Goal: Information Seeking & Learning: Learn about a topic

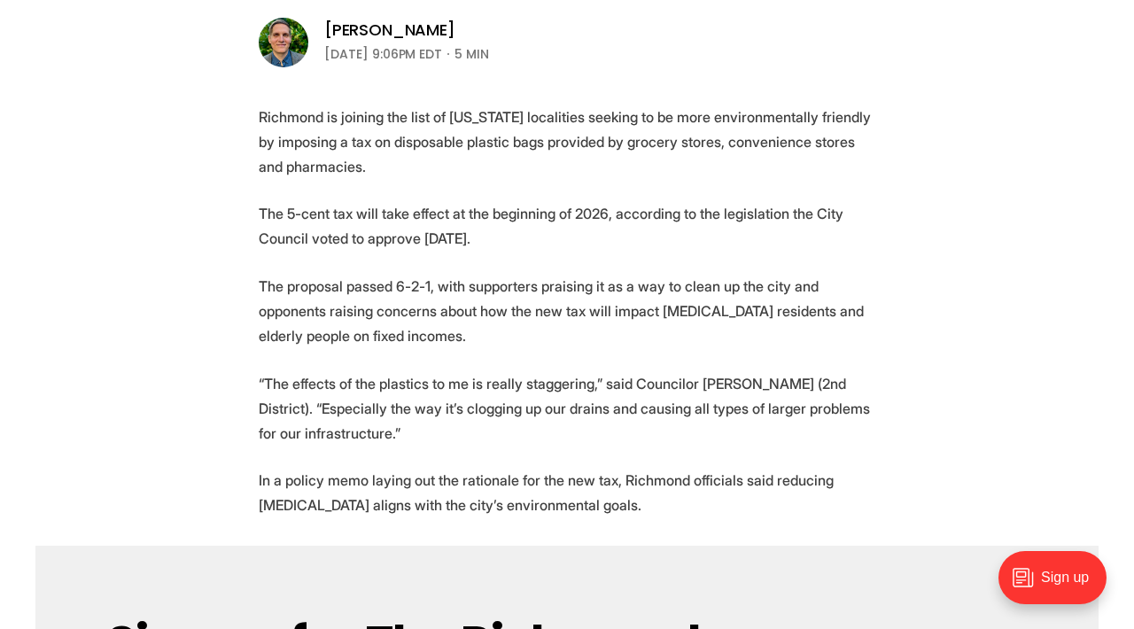
scroll to position [589, 0]
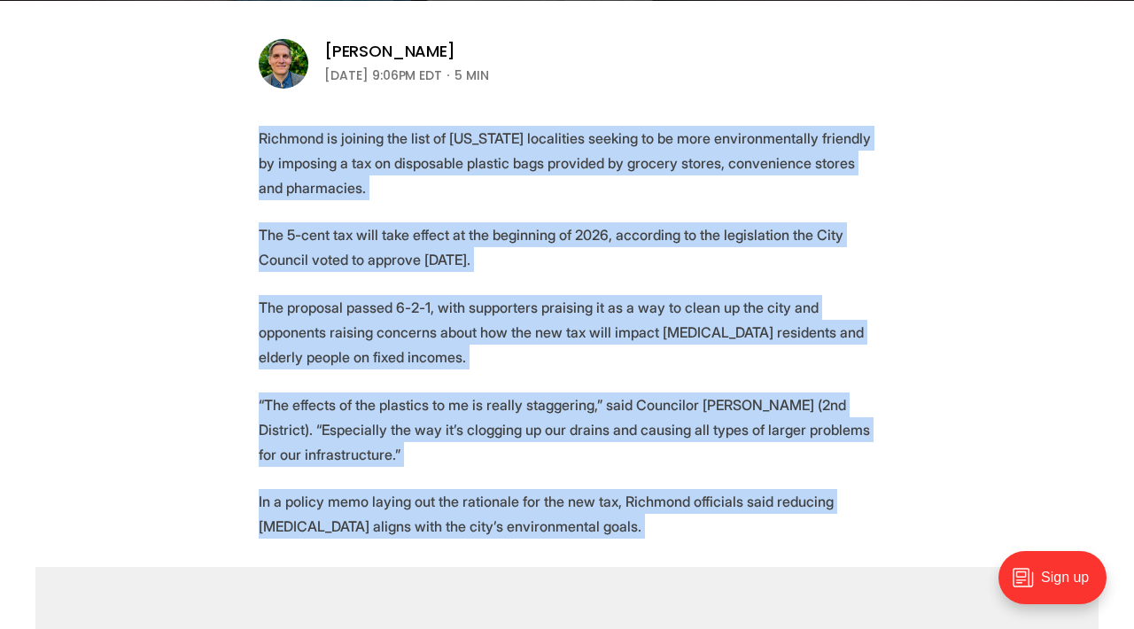
scroll to position [571, 0]
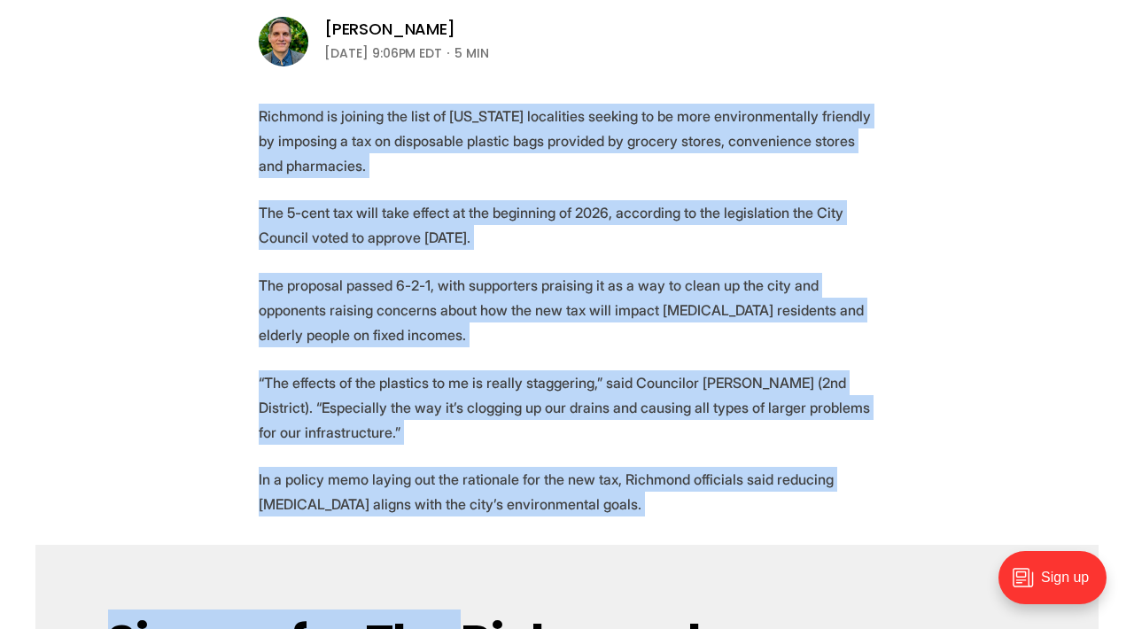
drag, startPoint x: 260, startPoint y: 300, endPoint x: 576, endPoint y: 478, distance: 363.1
copy section "Richmond is joining the list of [US_STATE] localities seeking to be more enviro…"
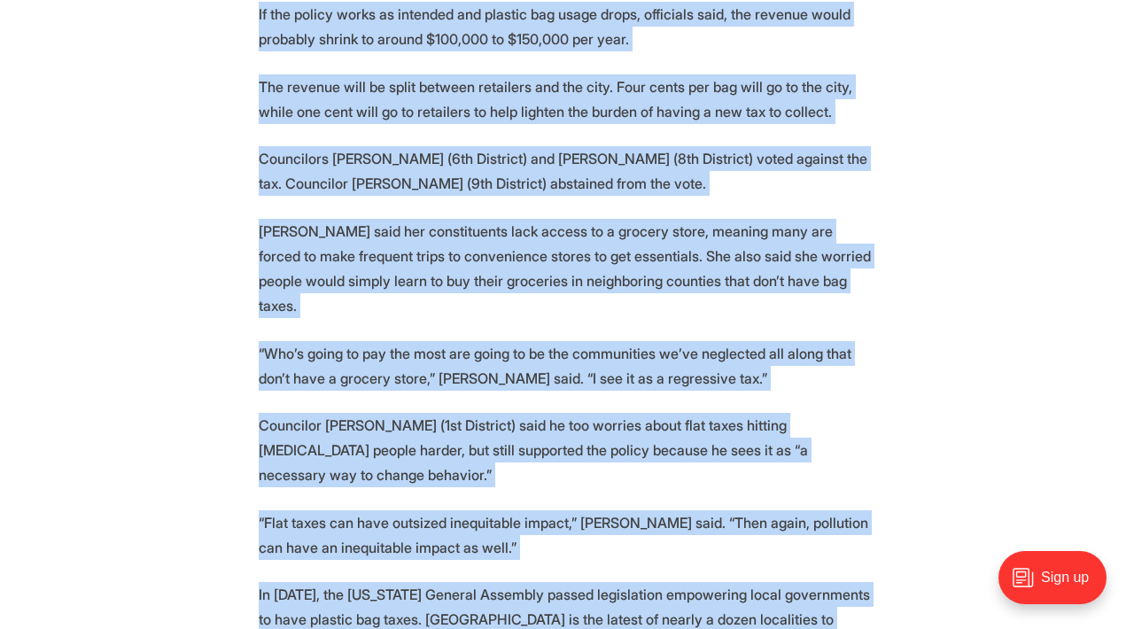
scroll to position [1748, 0]
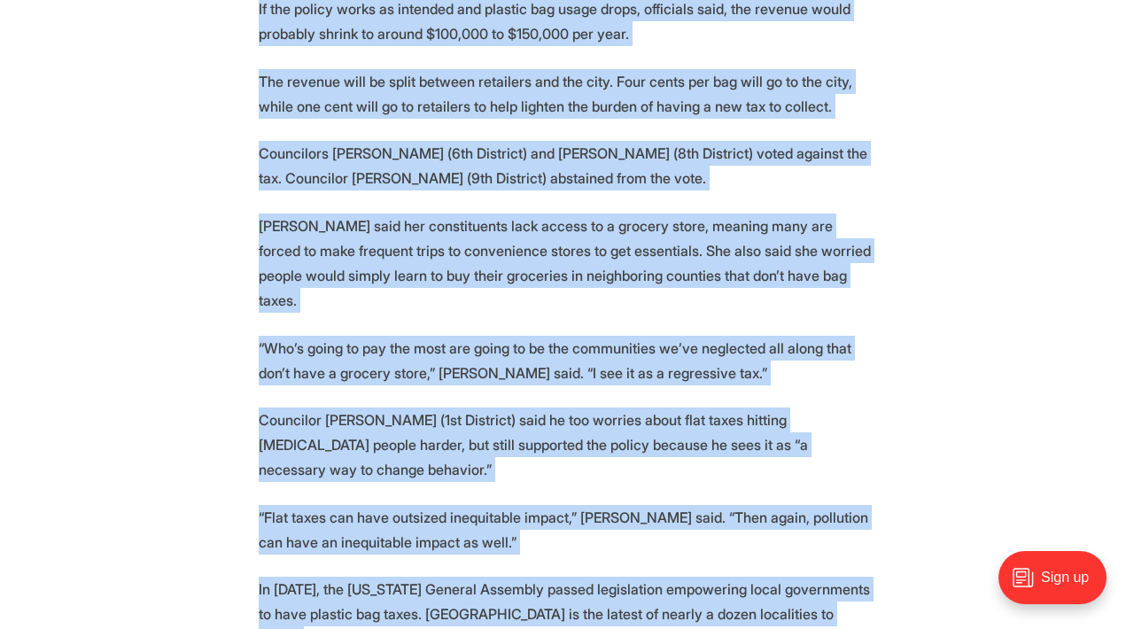
drag, startPoint x: 257, startPoint y: 139, endPoint x: 772, endPoint y: 514, distance: 636.9
copy section "“Loremips dol sitame co adipiscing elitsed doei te incididuntu laboreetdo mag a…"
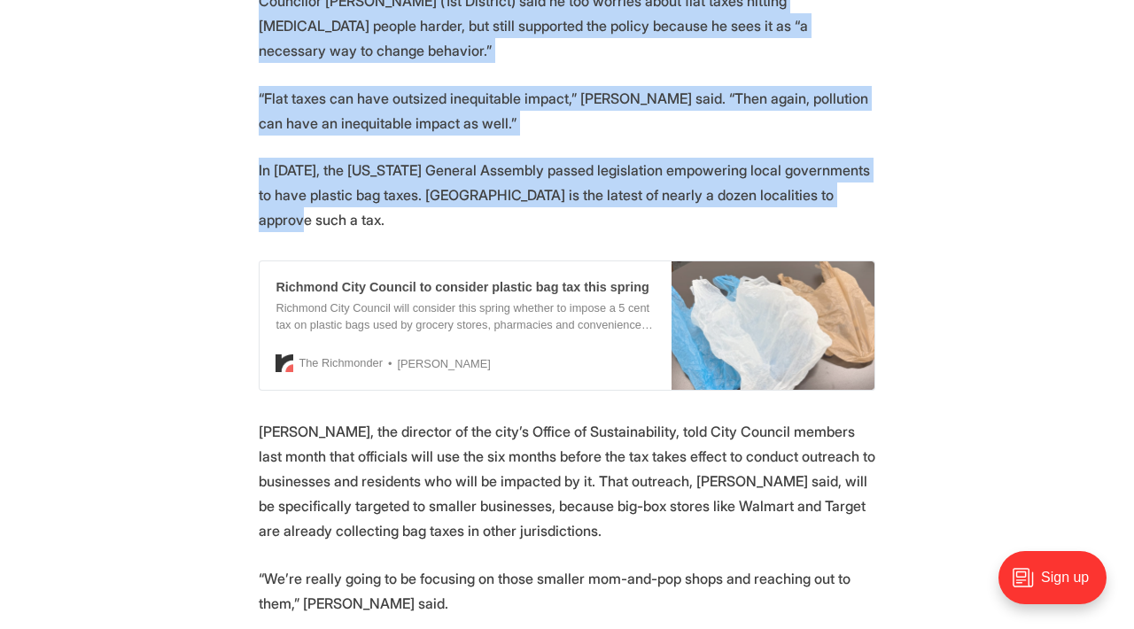
scroll to position [2342, 0]
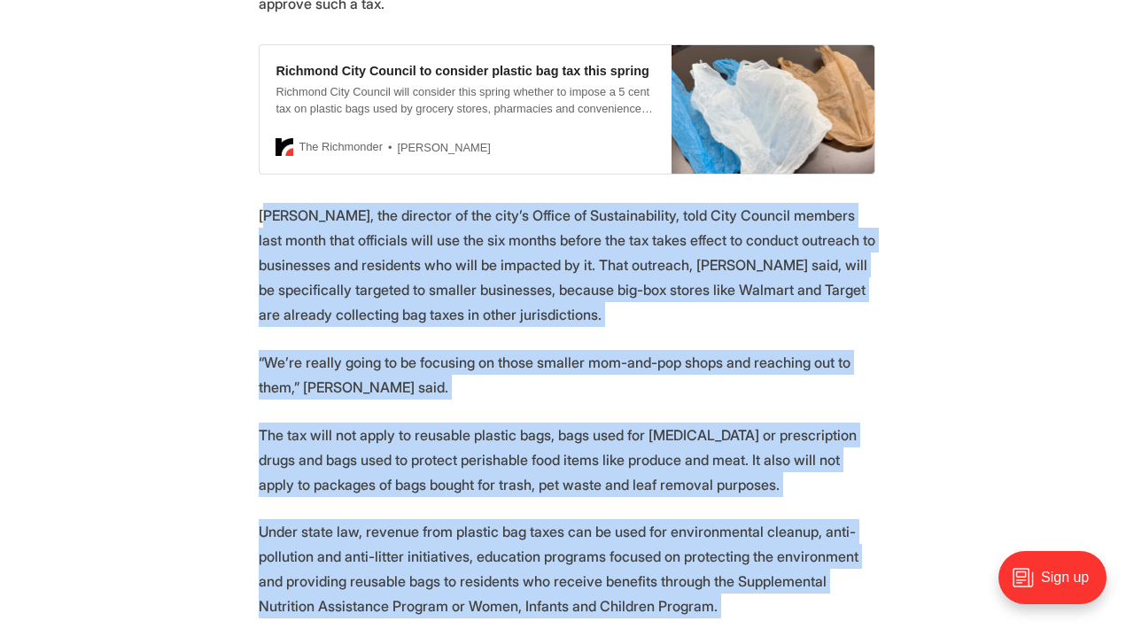
drag, startPoint x: 263, startPoint y: 135, endPoint x: 640, endPoint y: 621, distance: 615.3
click at [644, 627] on section "Richmond is joining the list of [US_STATE] localities seeking to be more enviro…" at bounding box center [567, 98] width 1134 height 3614
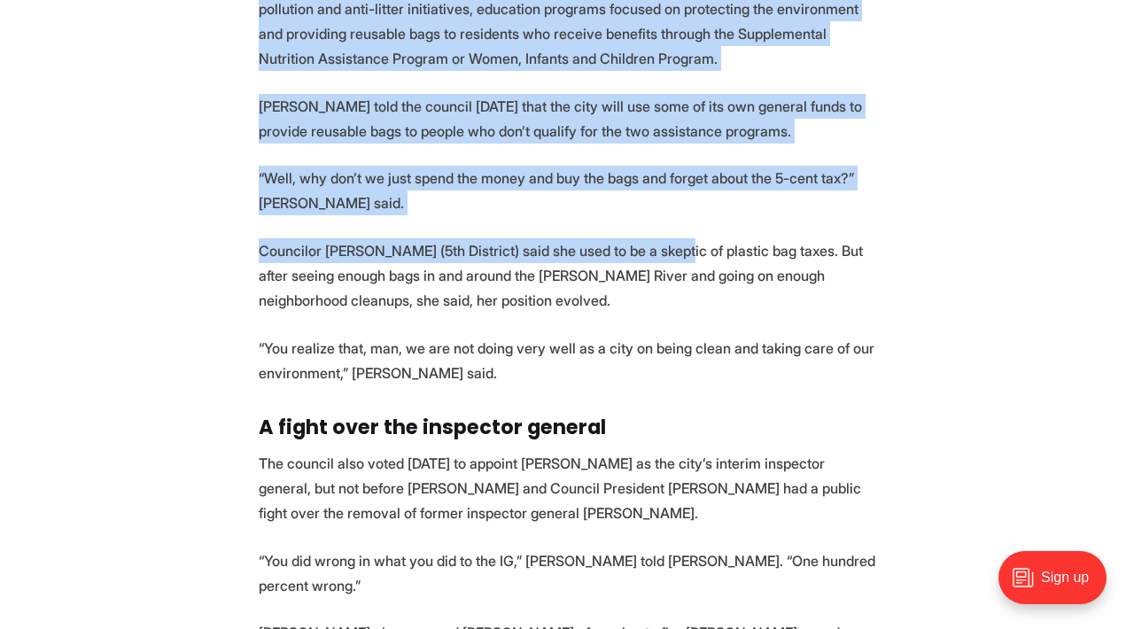
scroll to position [2899, 0]
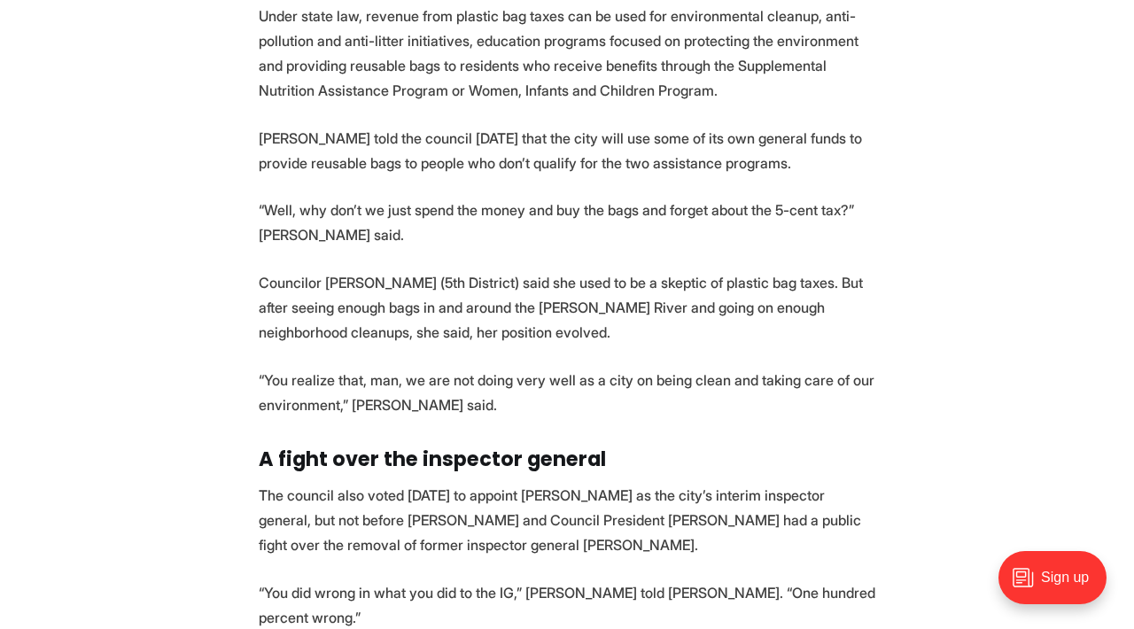
click at [359, 445] on strong "A fight over the inspector general" at bounding box center [432, 459] width 347 height 28
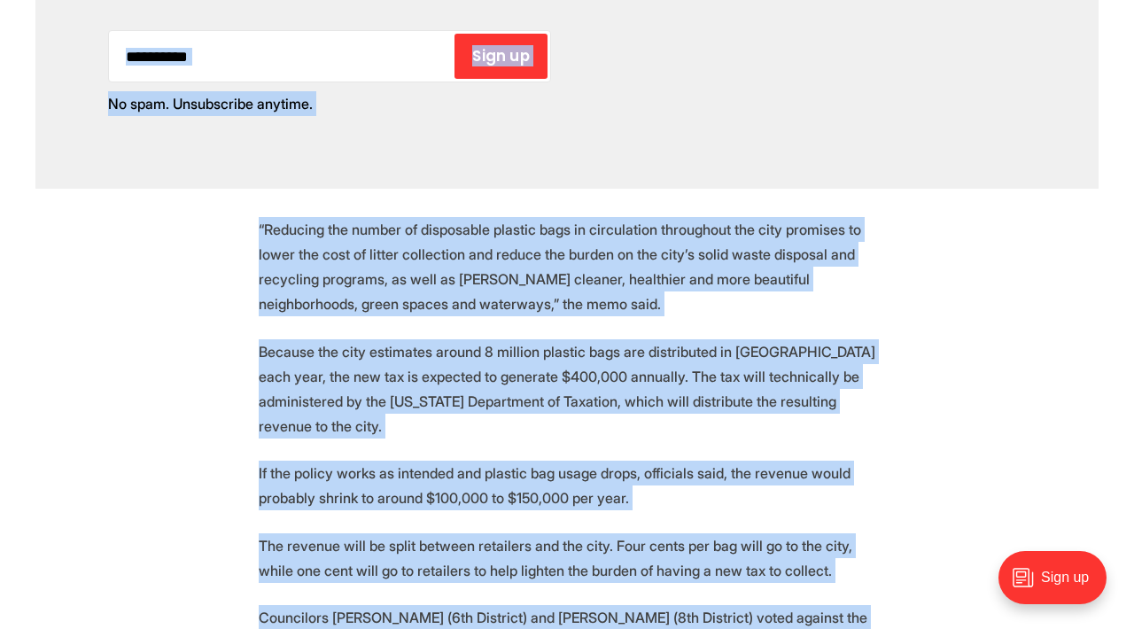
scroll to position [1143, 0]
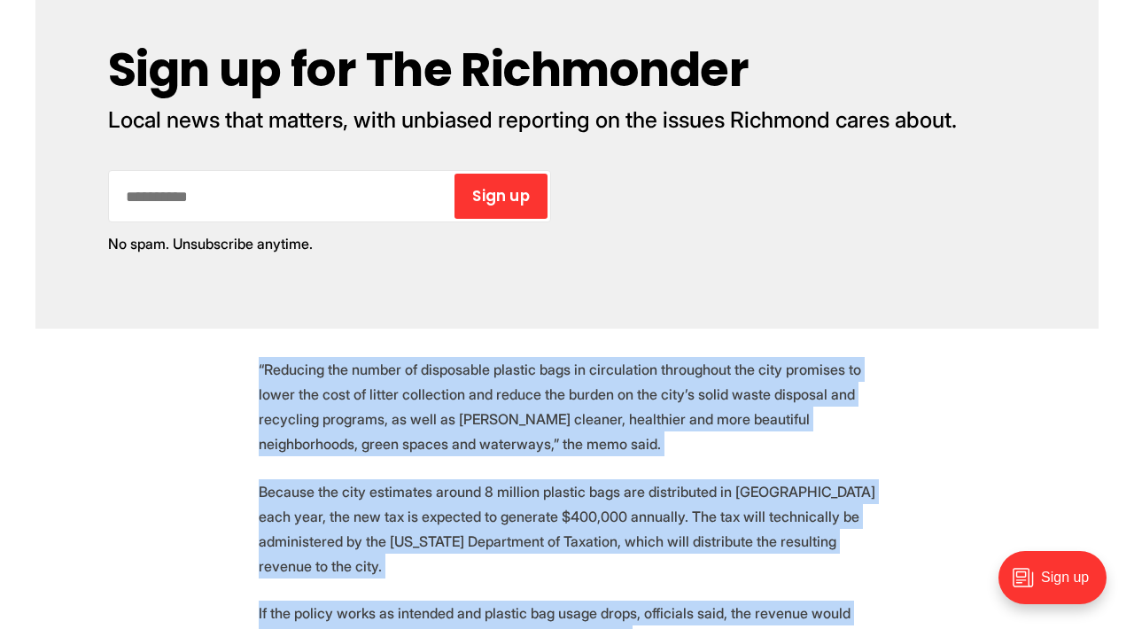
drag, startPoint x: 428, startPoint y: 282, endPoint x: 256, endPoint y: 343, distance: 182.5
copy section "“Loremips dol sitame co adipiscing elitsed doei te incididuntu laboreetdo mag a…"
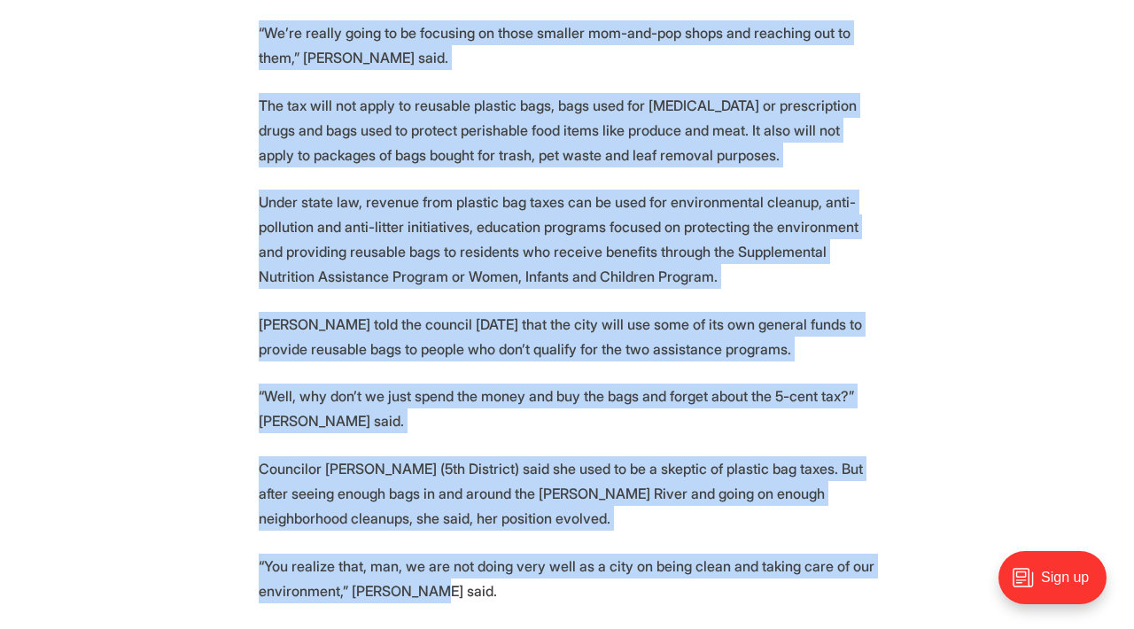
scroll to position [2817, 0]
